Goal: Task Accomplishment & Management: Manage account settings

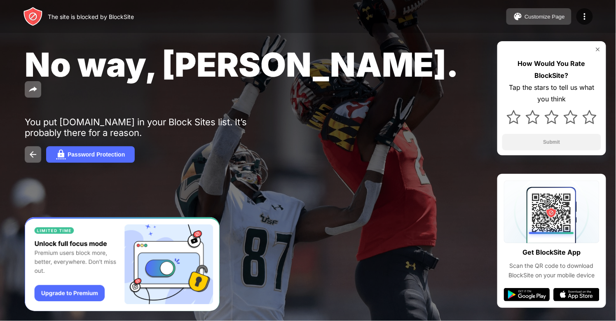
click at [539, 18] on div "Customize Page" at bounding box center [544, 17] width 40 height 6
click at [37, 149] on img at bounding box center [33, 154] width 10 height 10
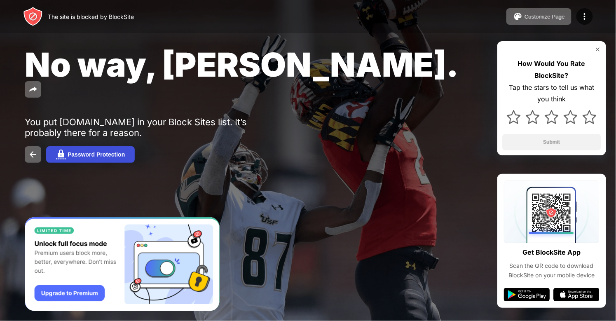
click at [101, 151] on div "Password Protection" at bounding box center [96, 154] width 57 height 7
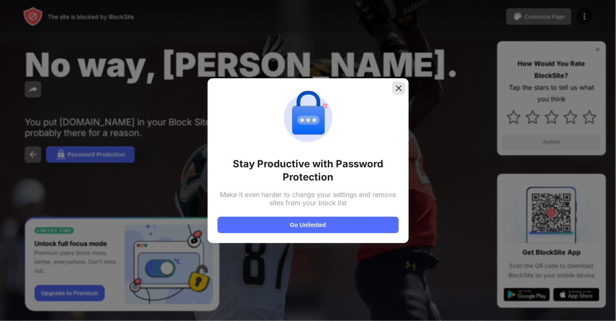
click at [398, 88] on img at bounding box center [399, 88] width 8 height 8
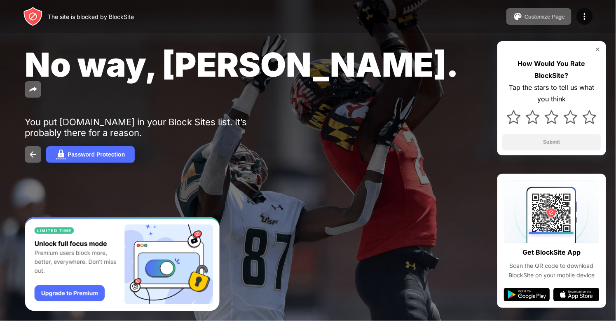
click at [546, 8] on div "The site is blocked by BlockSite Customize Page Edit Block List Redirect Custom…" at bounding box center [308, 16] width 616 height 33
click at [547, 14] on div "Customize Page" at bounding box center [544, 17] width 40 height 6
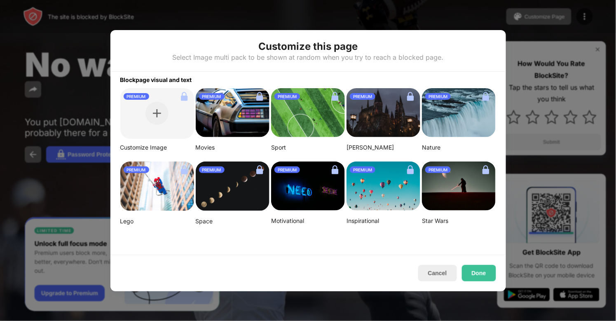
click at [415, 268] on div "Cancel Done" at bounding box center [307, 273] width 395 height 37
click at [434, 272] on button "Cancel" at bounding box center [437, 273] width 39 height 16
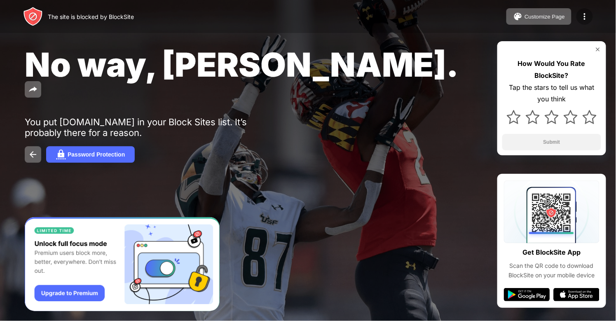
click at [588, 19] on img at bounding box center [584, 17] width 10 height 10
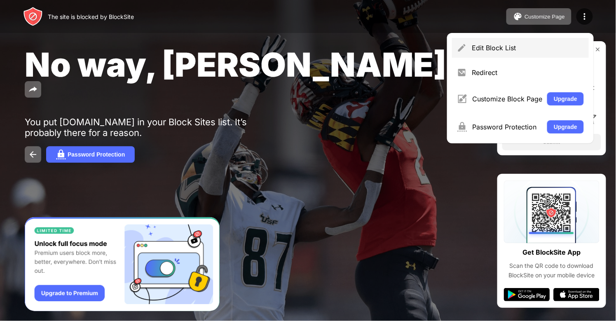
click at [490, 53] on div "Edit Block List" at bounding box center [520, 48] width 137 height 20
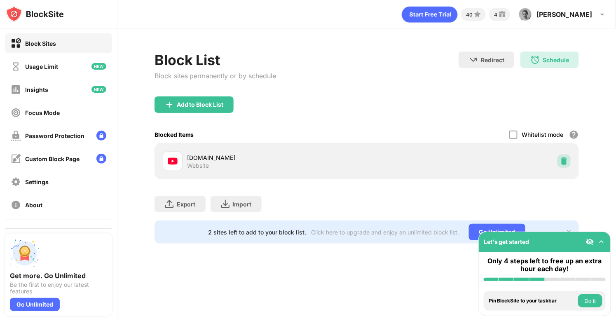
click at [563, 159] on img at bounding box center [564, 161] width 8 height 8
